Goal: Task Accomplishment & Management: Manage account settings

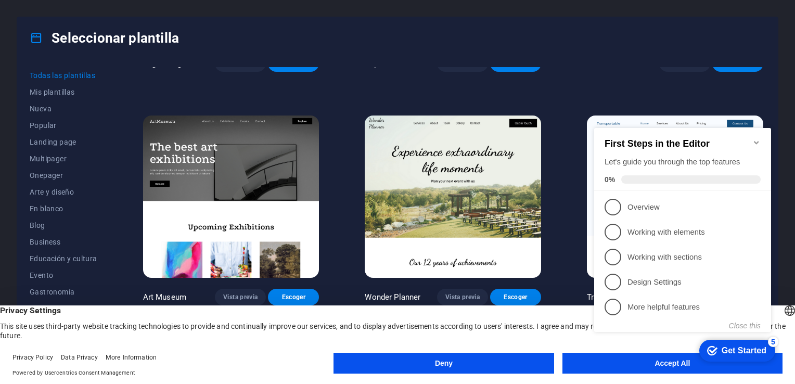
scroll to position [208, 0]
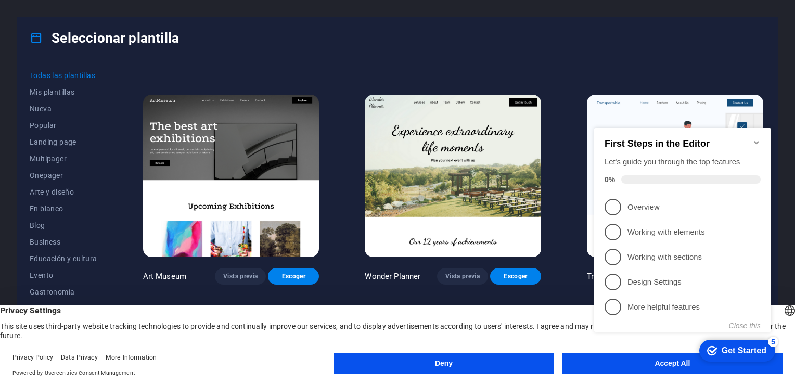
click at [677, 368] on appcues-checklist "Contextual help checklist present on screen" at bounding box center [684, 240] width 189 height 256
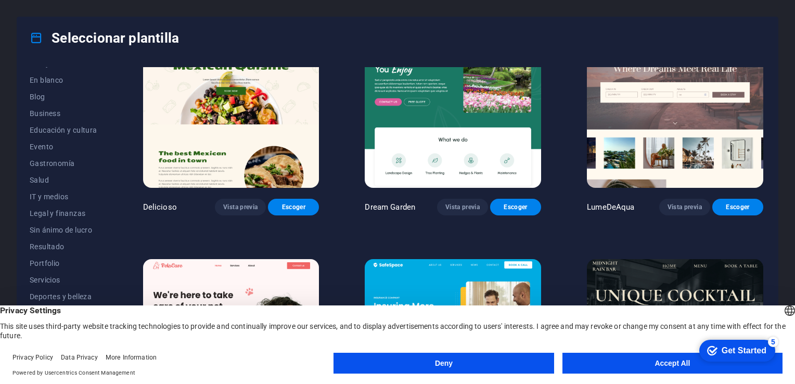
scroll to position [1768, 0]
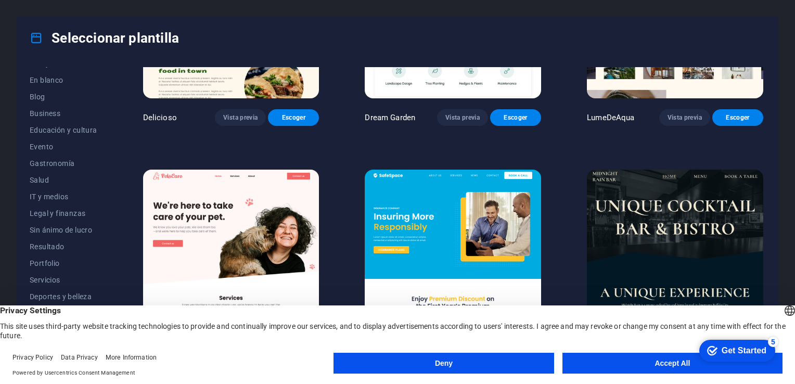
click at [507, 219] on img at bounding box center [453, 251] width 176 height 162
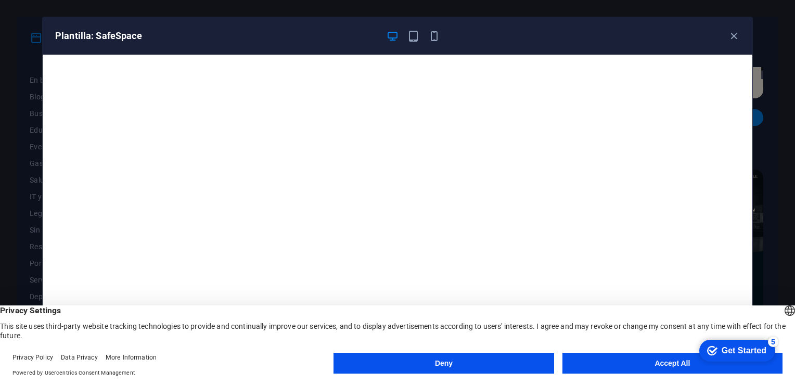
click at [441, 38] on div "Plantilla: SafeSpace" at bounding box center [391, 36] width 672 height 12
click at [435, 38] on icon "button" at bounding box center [434, 36] width 12 height 12
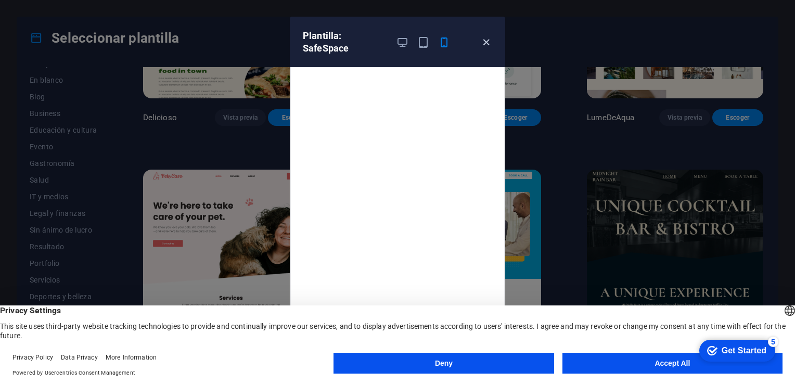
click at [487, 41] on icon "button" at bounding box center [486, 42] width 12 height 12
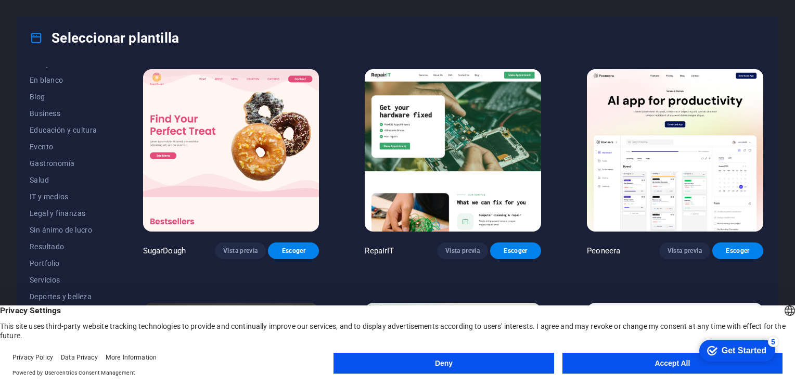
scroll to position [364, 0]
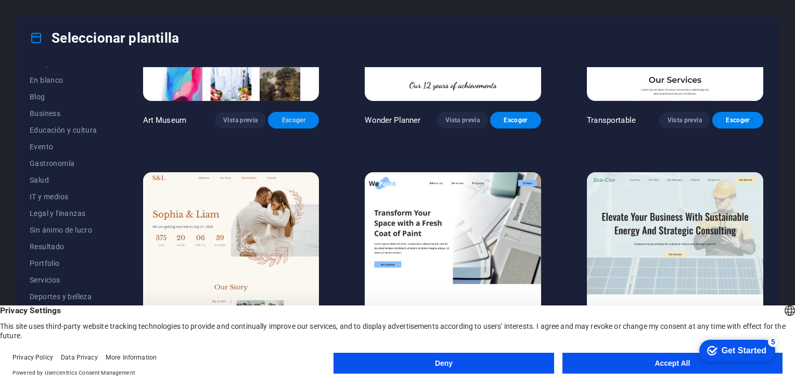
click at [302, 121] on span "Escoger" at bounding box center [293, 120] width 34 height 8
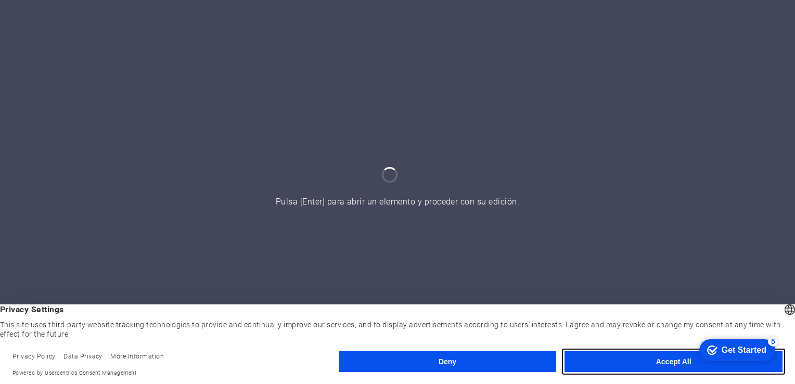
click at [585, 363] on button "Accept All" at bounding box center [673, 361] width 218 height 21
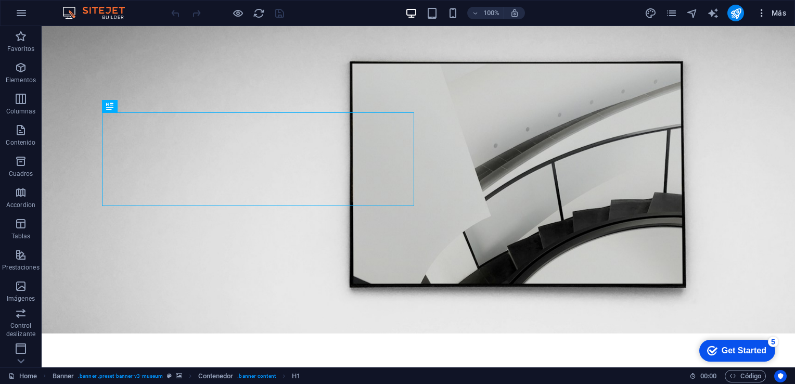
click at [764, 13] on icon "button" at bounding box center [761, 13] width 10 height 10
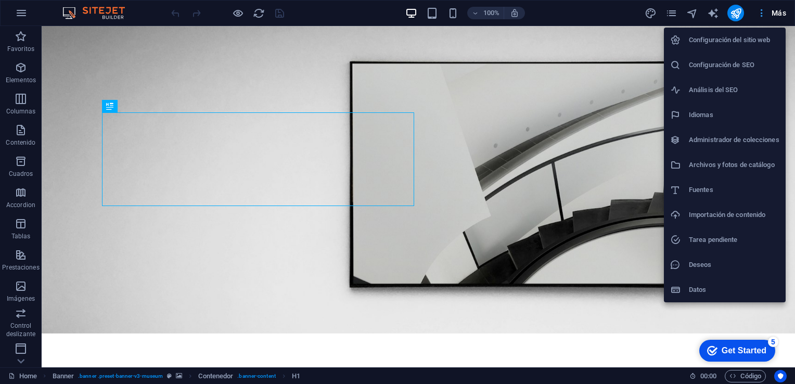
click at [764, 13] on div at bounding box center [397, 192] width 795 height 384
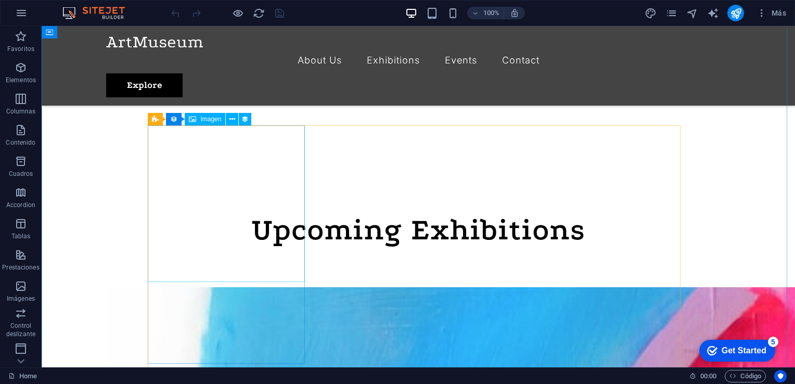
scroll to position [572, 0]
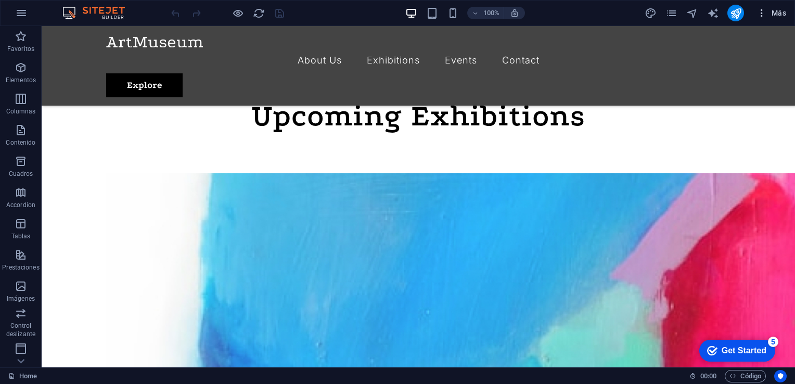
click at [779, 17] on span "Más" at bounding box center [771, 13] width 30 height 10
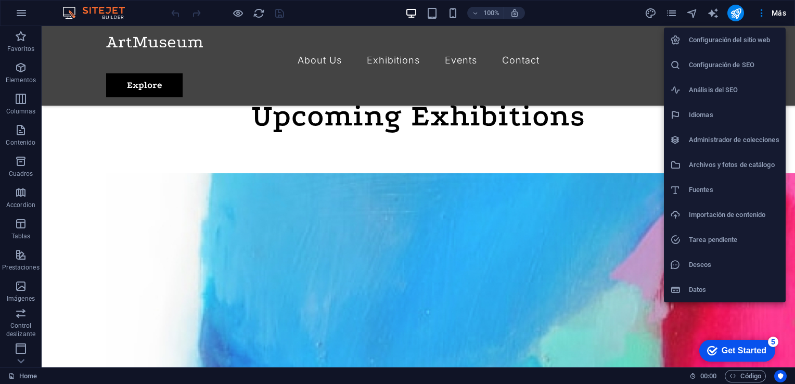
click at [94, 194] on div at bounding box center [397, 192] width 795 height 384
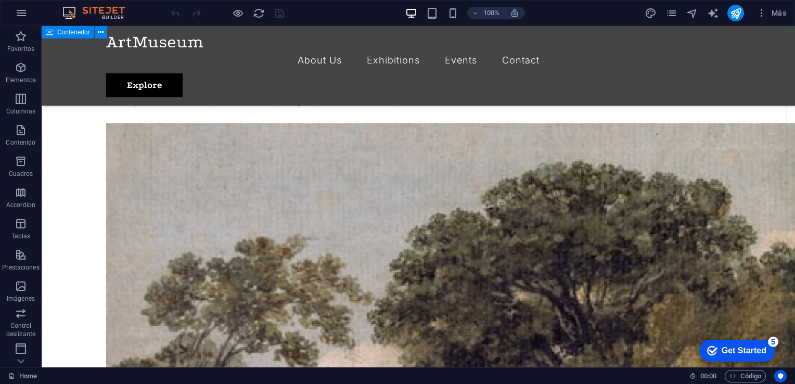
scroll to position [2184, 0]
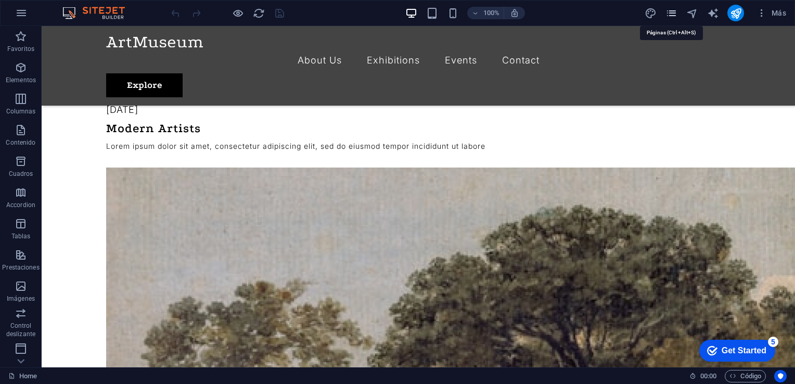
click at [667, 16] on icon "pages" at bounding box center [671, 13] width 12 height 12
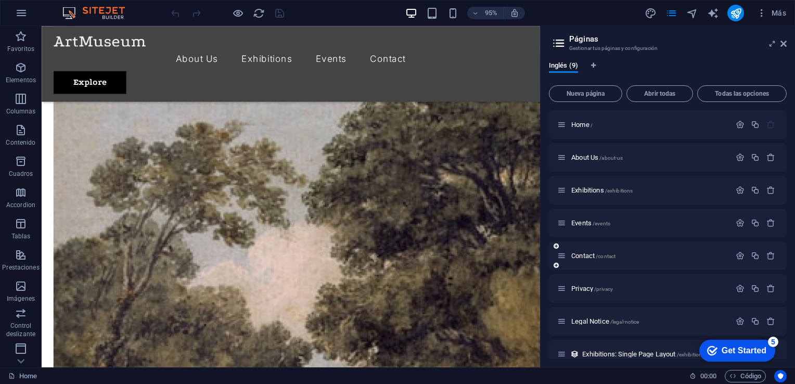
scroll to position [46, 0]
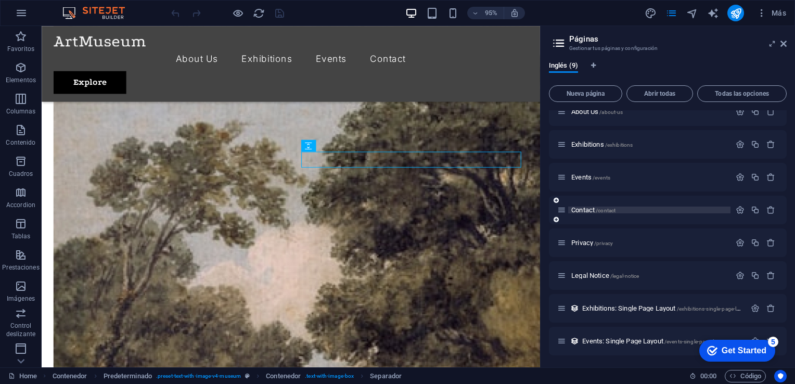
click at [691, 211] on p "Contact /contact" at bounding box center [649, 209] width 156 height 7
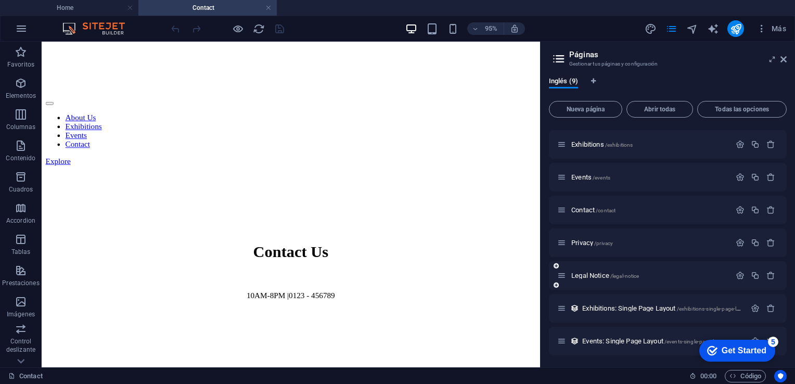
scroll to position [0, 0]
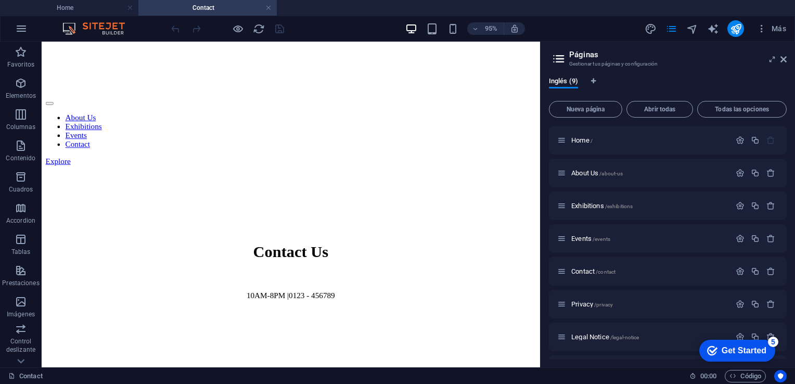
click at [557, 60] on icon at bounding box center [559, 58] width 16 height 15
click at [786, 61] on icon at bounding box center [783, 59] width 6 height 8
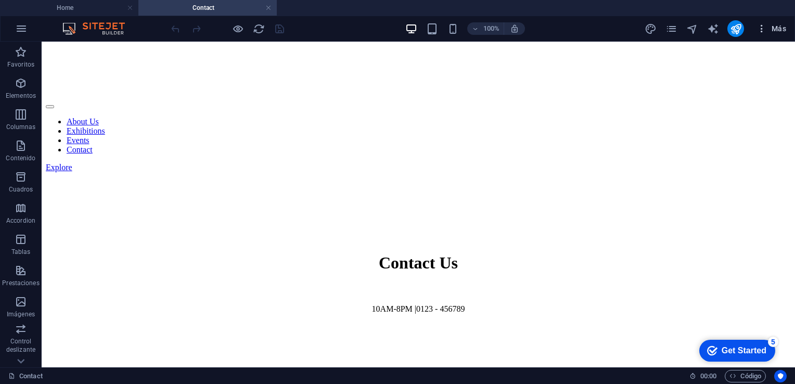
click at [770, 30] on span "Más" at bounding box center [771, 28] width 30 height 10
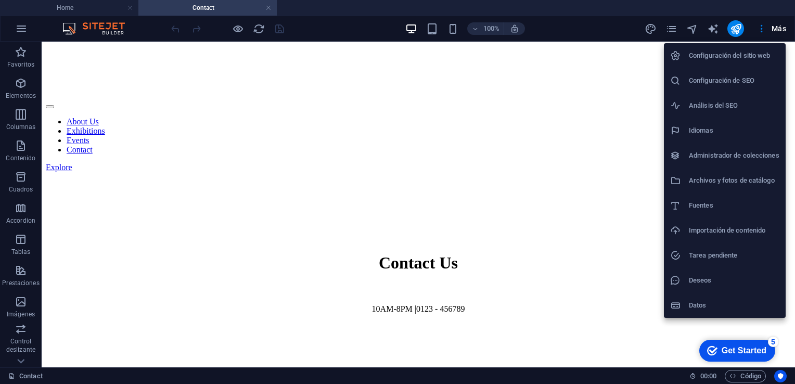
click at [615, 113] on div at bounding box center [397, 192] width 795 height 384
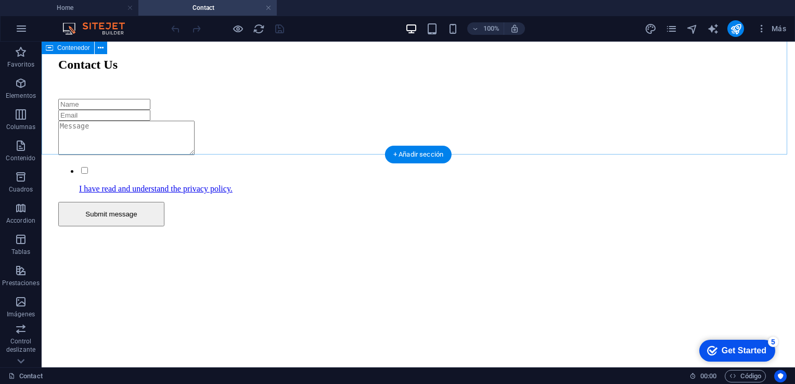
scroll to position [645, 0]
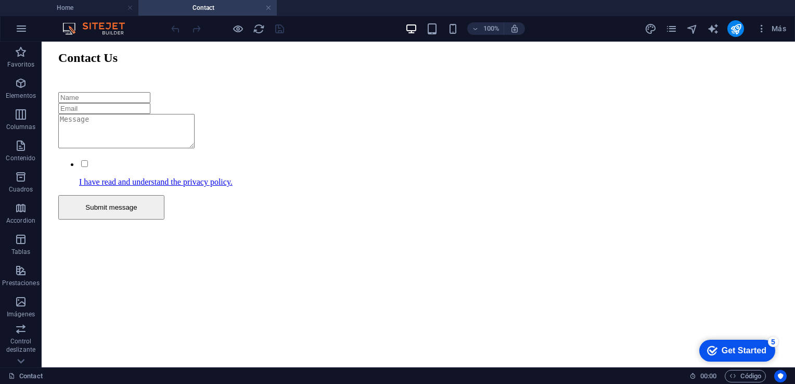
click at [734, 353] on div "Get Started" at bounding box center [743, 350] width 45 height 9
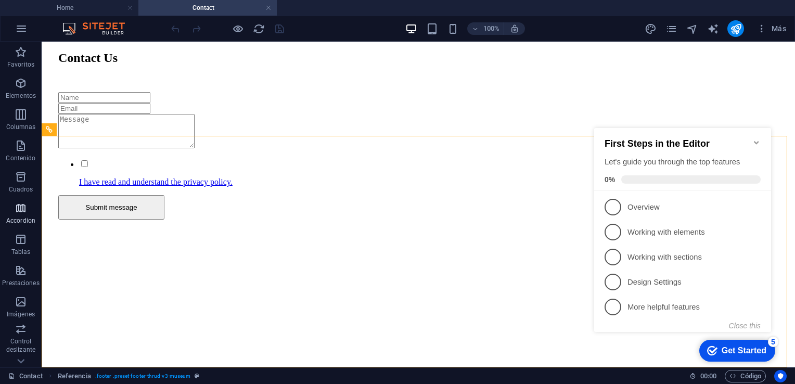
scroll to position [142, 0]
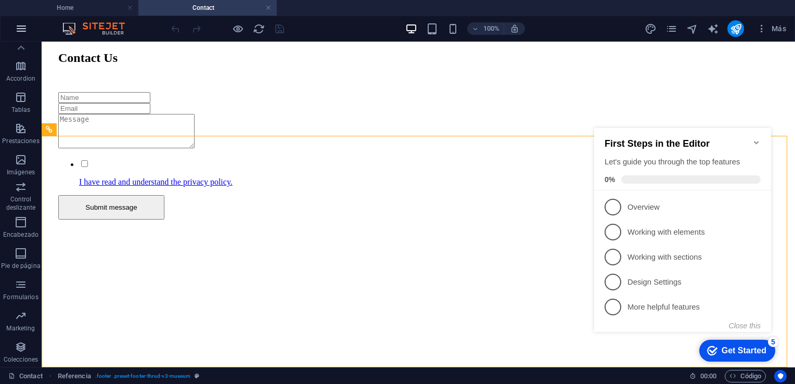
click at [24, 28] on icon "button" at bounding box center [21, 28] width 12 height 12
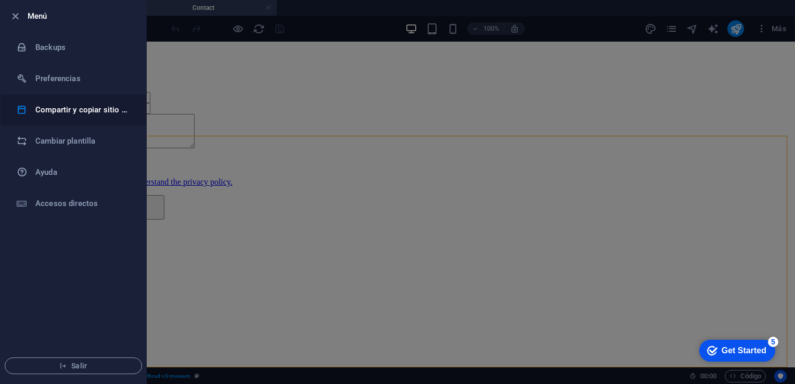
click at [120, 110] on h6 "Compartir y copiar sitio web" at bounding box center [83, 109] width 96 height 12
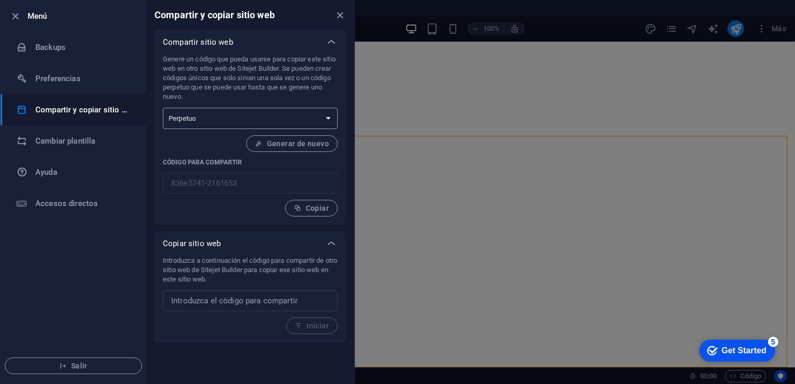
click at [196, 114] on select "Único Perpetuo" at bounding box center [250, 118] width 175 height 21
click at [75, 79] on h6 "Preferencias" at bounding box center [83, 78] width 96 height 12
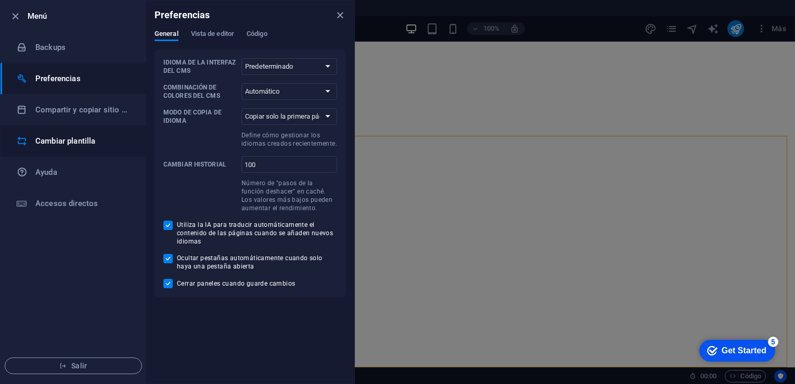
click at [74, 143] on h6 "Cambiar plantilla" at bounding box center [83, 141] width 96 height 12
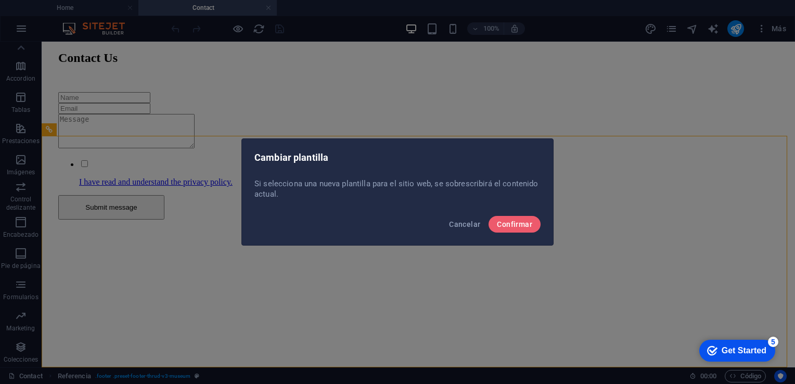
click at [69, 173] on div "Cambiar plantilla Si selecciona una nueva plantilla para el sitio web, se sobre…" at bounding box center [397, 192] width 795 height 384
click at [471, 230] on button "Cancelar" at bounding box center [465, 224] width 40 height 17
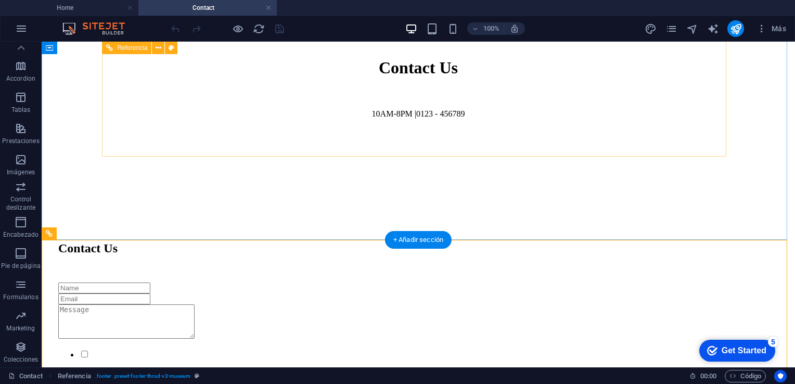
scroll to position [385, 0]
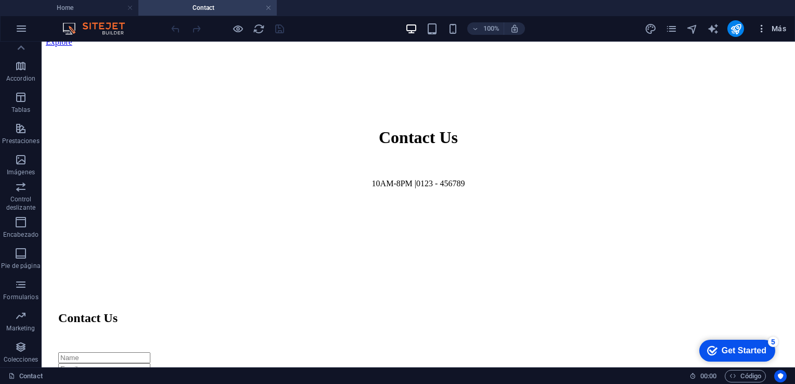
click at [786, 32] on button "Más" at bounding box center [771, 28] width 38 height 17
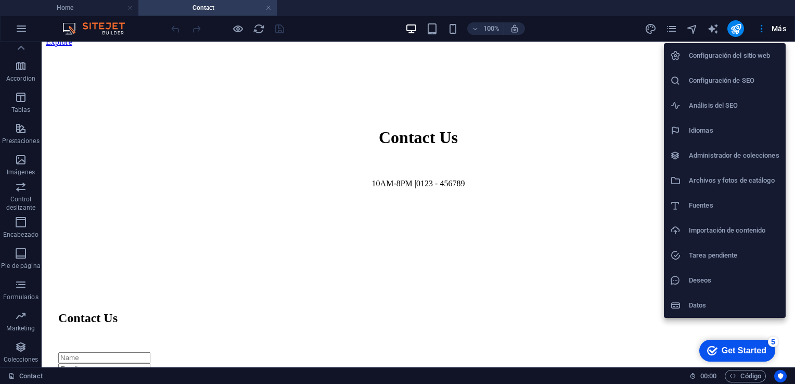
click at [61, 204] on div at bounding box center [397, 192] width 795 height 384
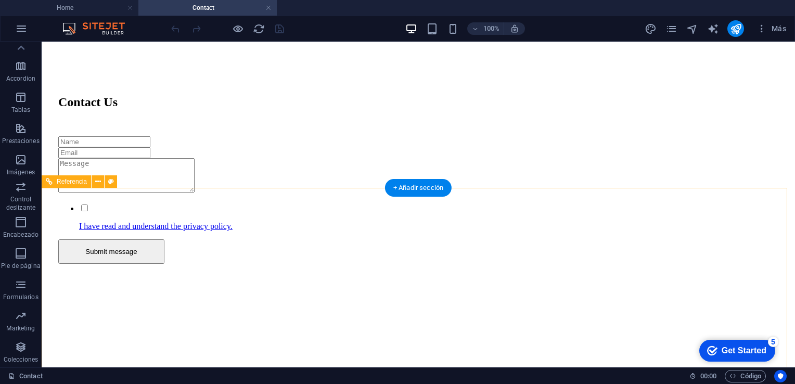
scroll to position [645, 0]
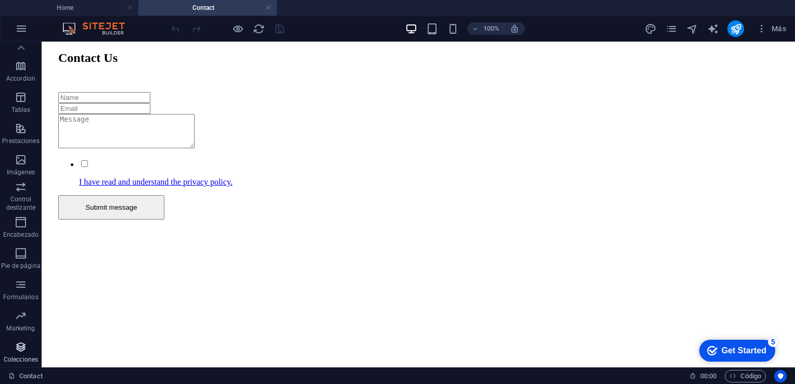
click at [24, 348] on icon "button" at bounding box center [21, 347] width 12 height 12
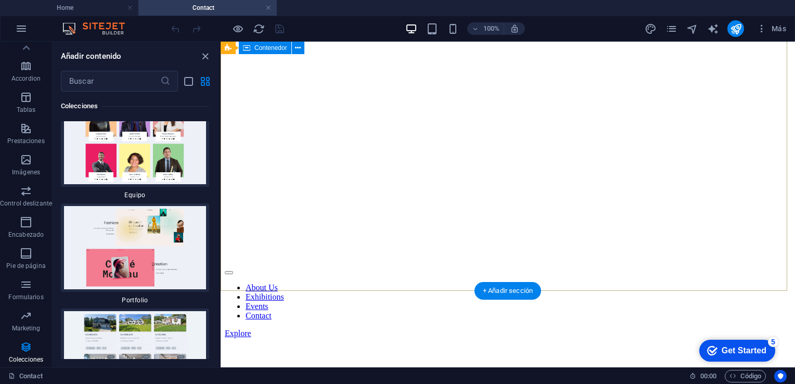
scroll to position [0, 0]
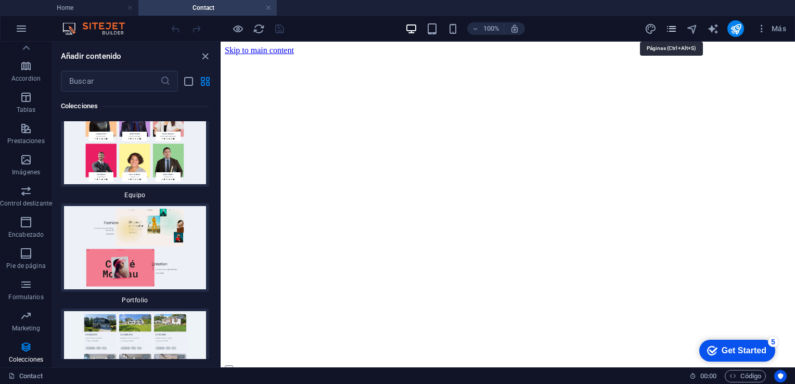
click at [676, 33] on icon "pages" at bounding box center [671, 29] width 12 height 12
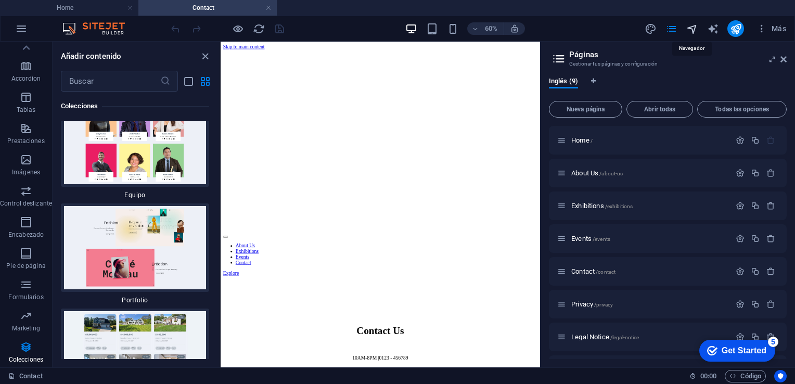
click at [689, 31] on icon "navigator" at bounding box center [692, 29] width 12 height 12
select select "16971524-en"
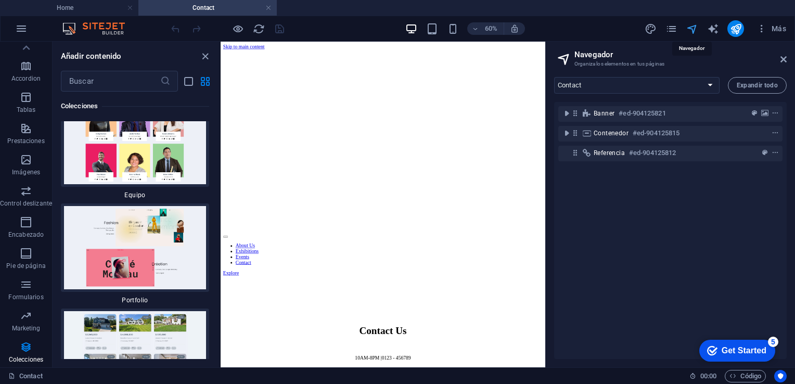
click at [689, 31] on icon "navigator" at bounding box center [692, 29] width 12 height 12
click at [716, 28] on icon "text_generator" at bounding box center [713, 29] width 12 height 12
select select "English"
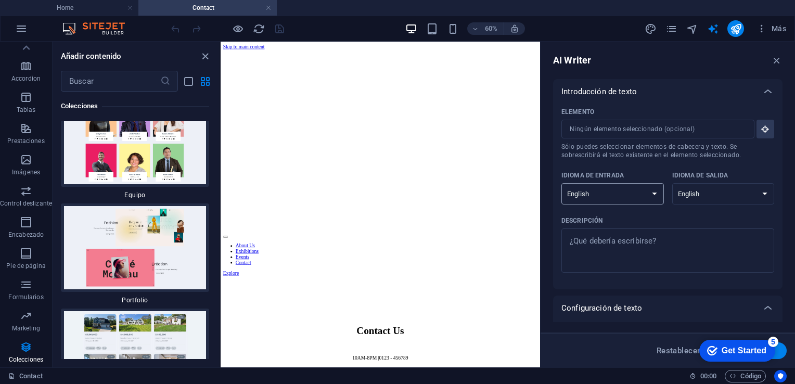
click at [628, 192] on select "Albanian Arabic Armenian Awadhi Azerbaijani Bashkir Basque Belarusian Bengali B…" at bounding box center [612, 193] width 102 height 21
click at [764, 31] on icon "button" at bounding box center [761, 28] width 10 height 10
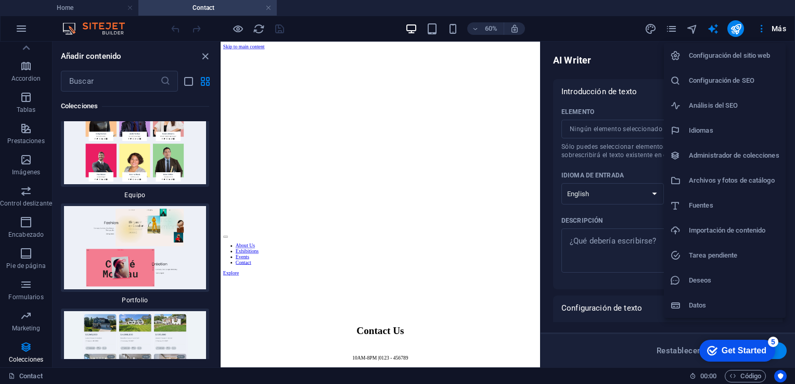
click at [749, 59] on h6 "Configuración del sitio web" at bounding box center [734, 55] width 90 height 12
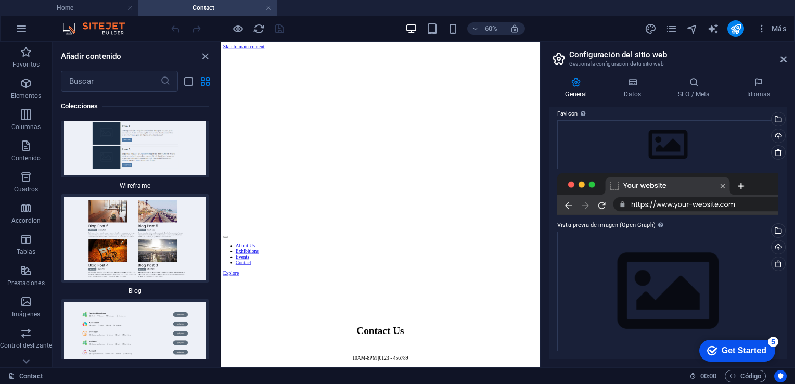
scroll to position [19248, 0]
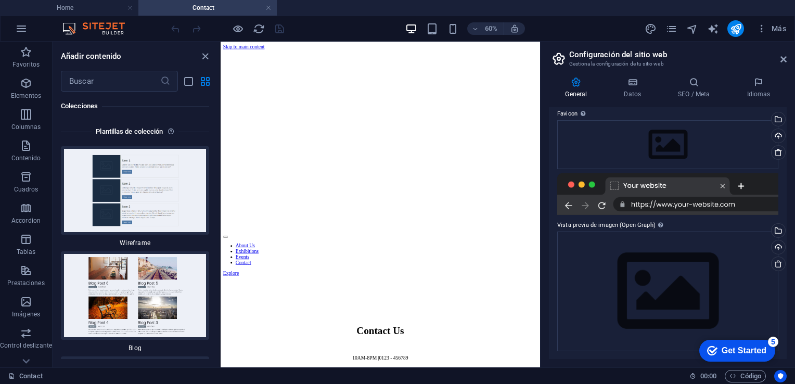
click at [198, 12] on h4 "Contact" at bounding box center [207, 7] width 138 height 11
click at [99, 10] on h4 "Home" at bounding box center [69, 7] width 138 height 11
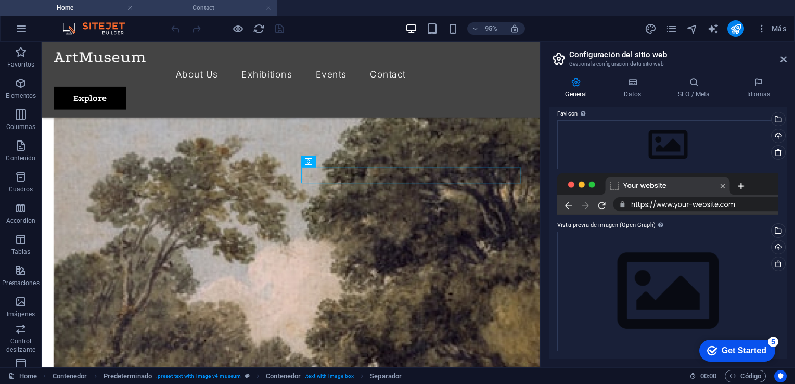
click at [268, 9] on link at bounding box center [268, 8] width 6 height 10
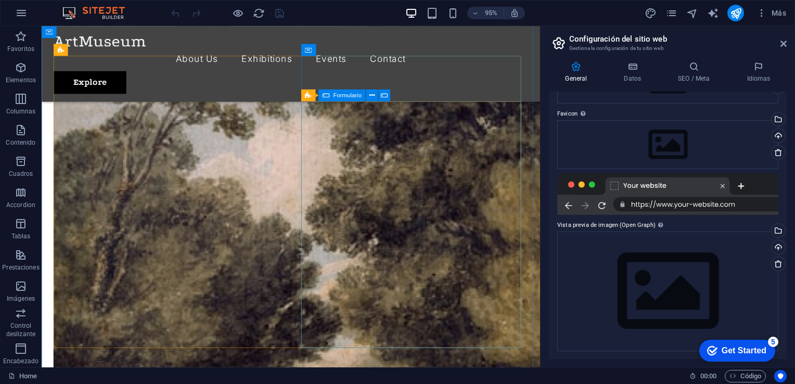
scroll to position [2420, 0]
